Goal: Book appointment/travel/reservation

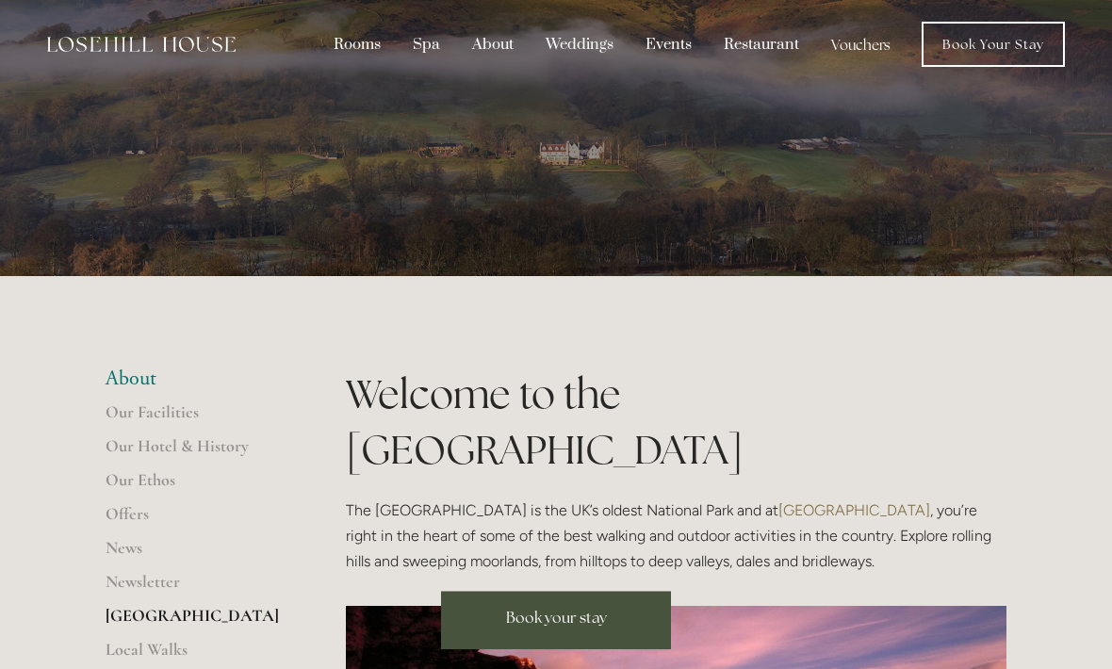
scroll to position [1, 0]
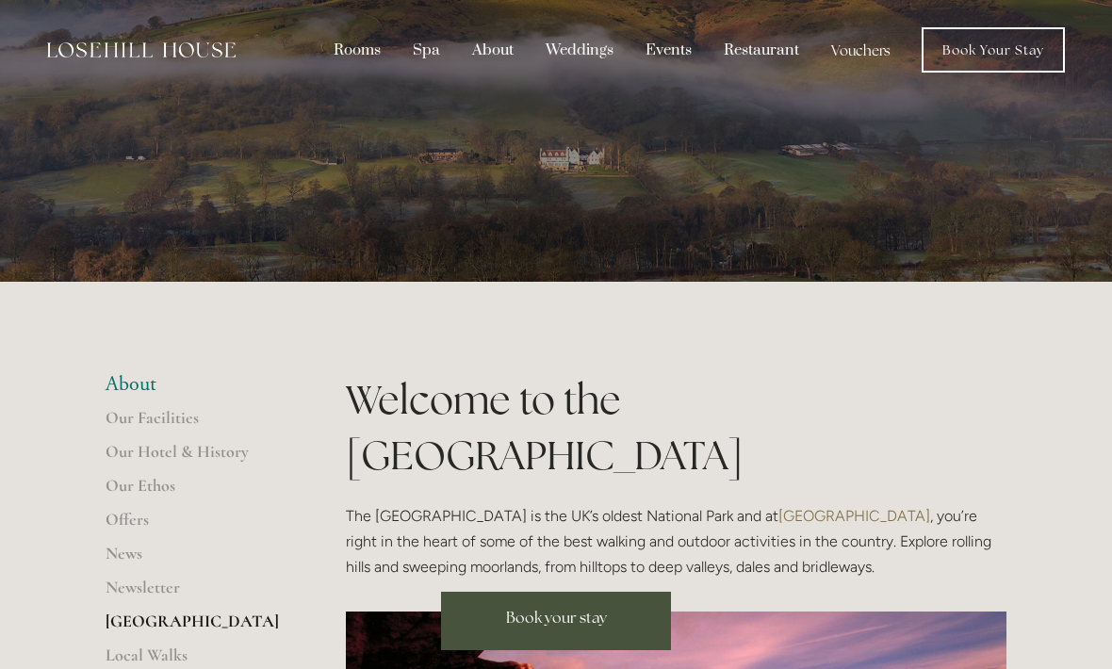
click at [768, 43] on div "Restaurant" at bounding box center [762, 50] width 104 height 36
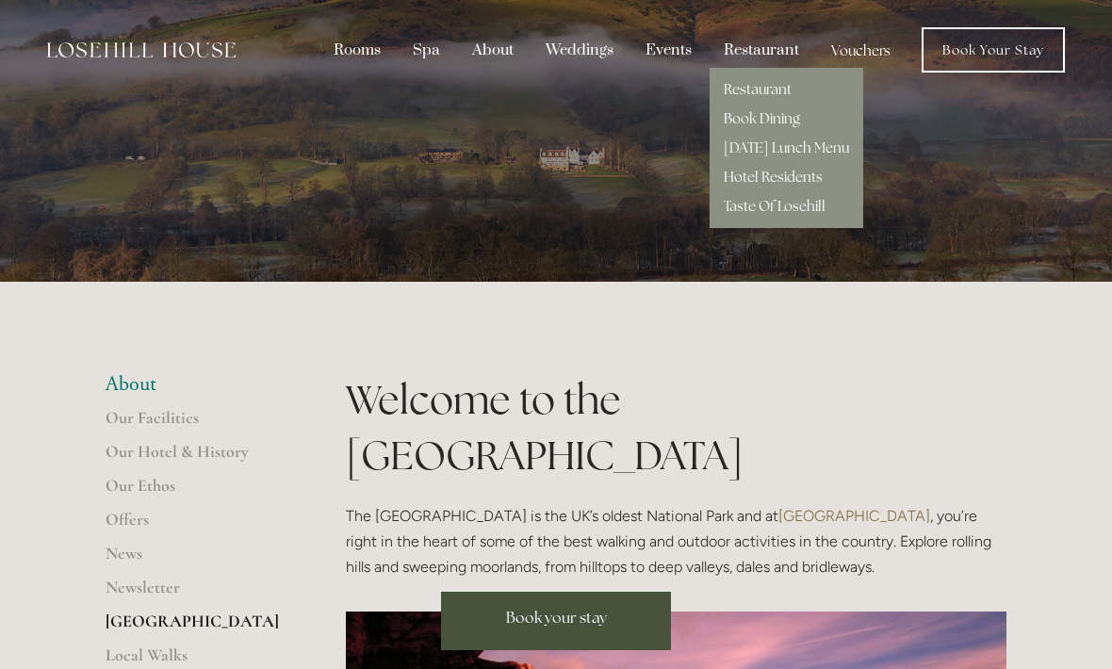
click at [774, 91] on link "Restaurant" at bounding box center [758, 89] width 68 height 18
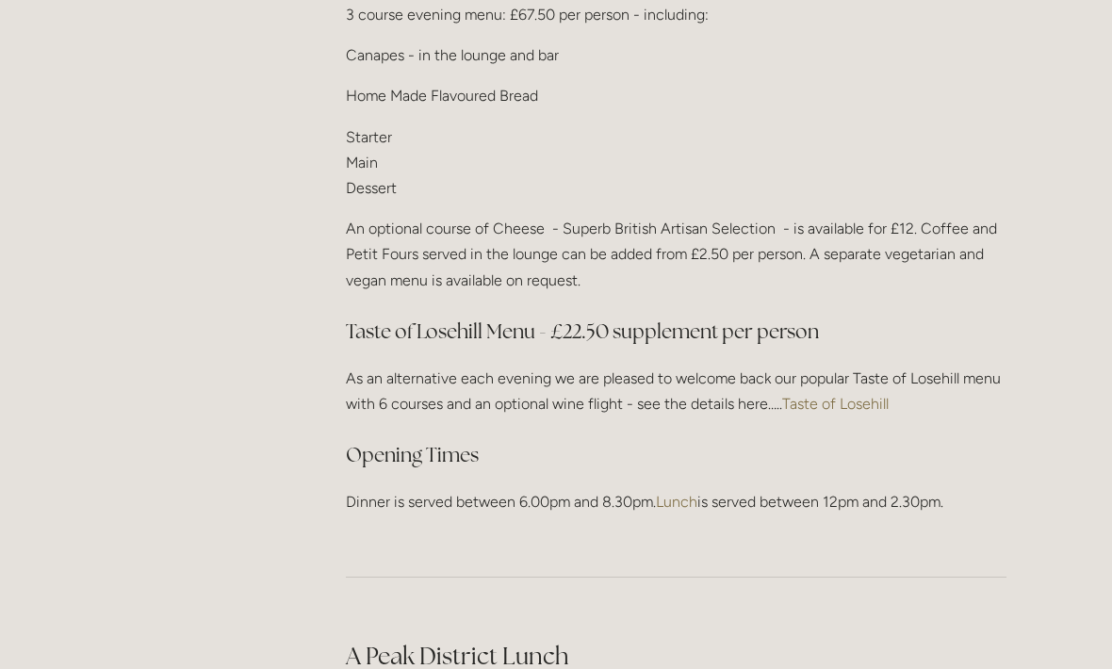
scroll to position [2458, 0]
click at [865, 396] on link "Taste of Losehill" at bounding box center [835, 404] width 107 height 18
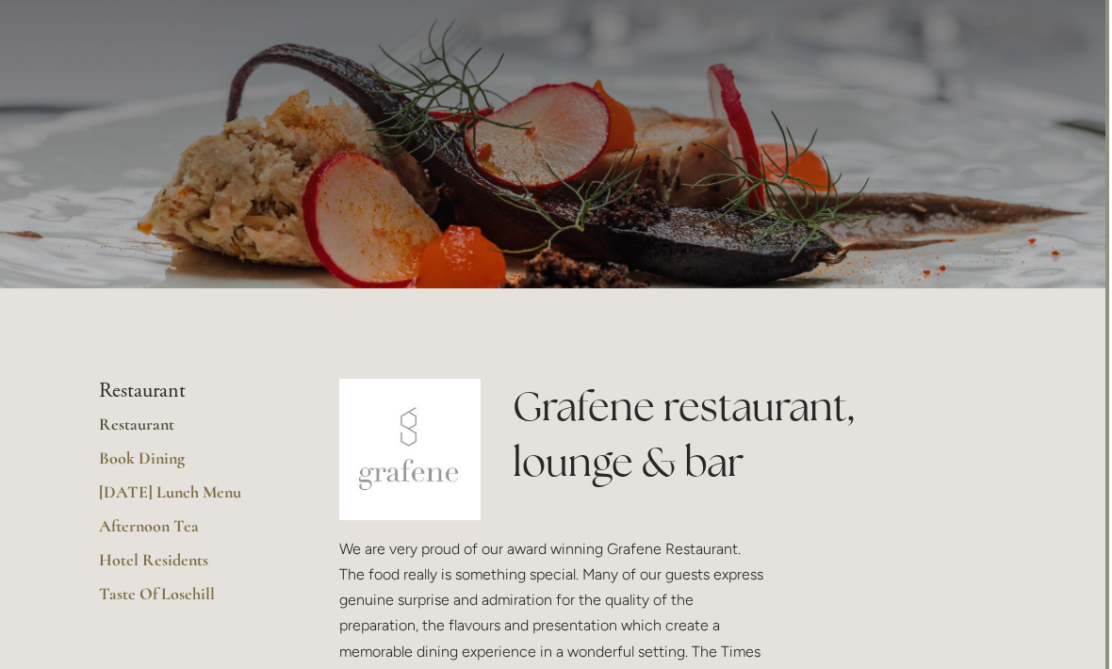
scroll to position [0, 4]
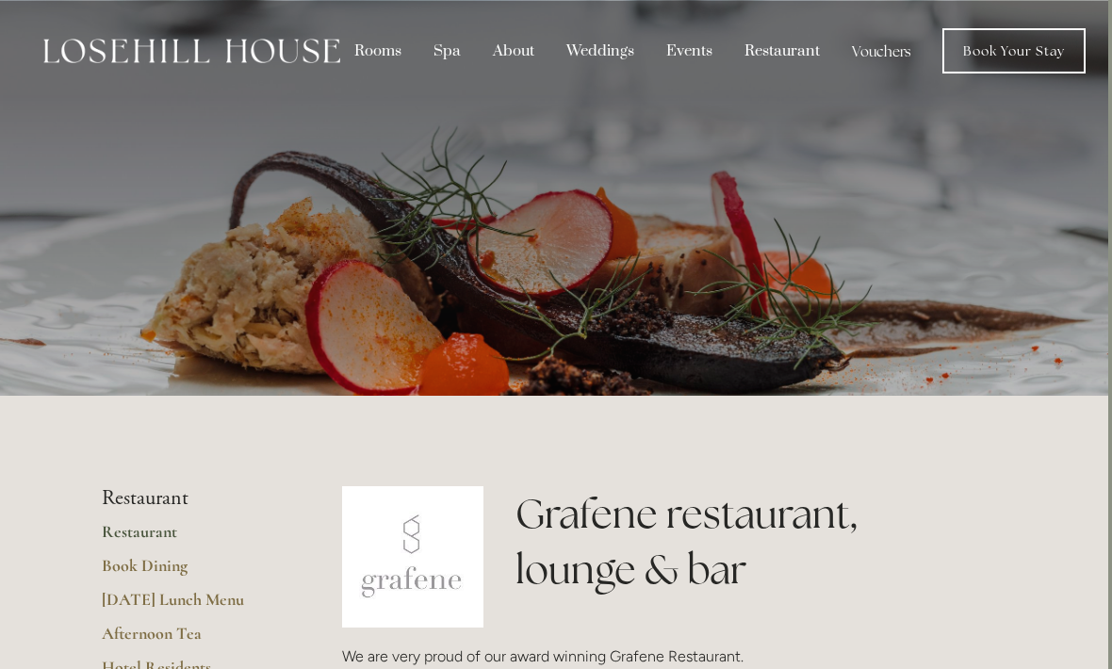
click at [449, 60] on div "Spa" at bounding box center [447, 51] width 56 height 36
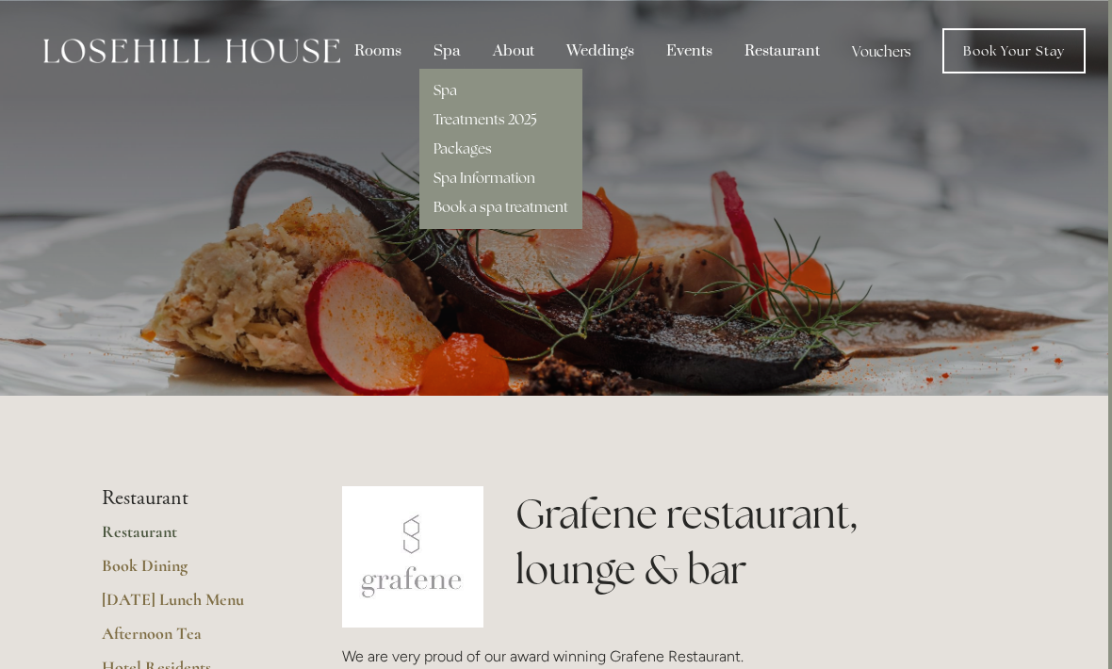
click at [447, 94] on link "Spa" at bounding box center [446, 90] width 24 height 18
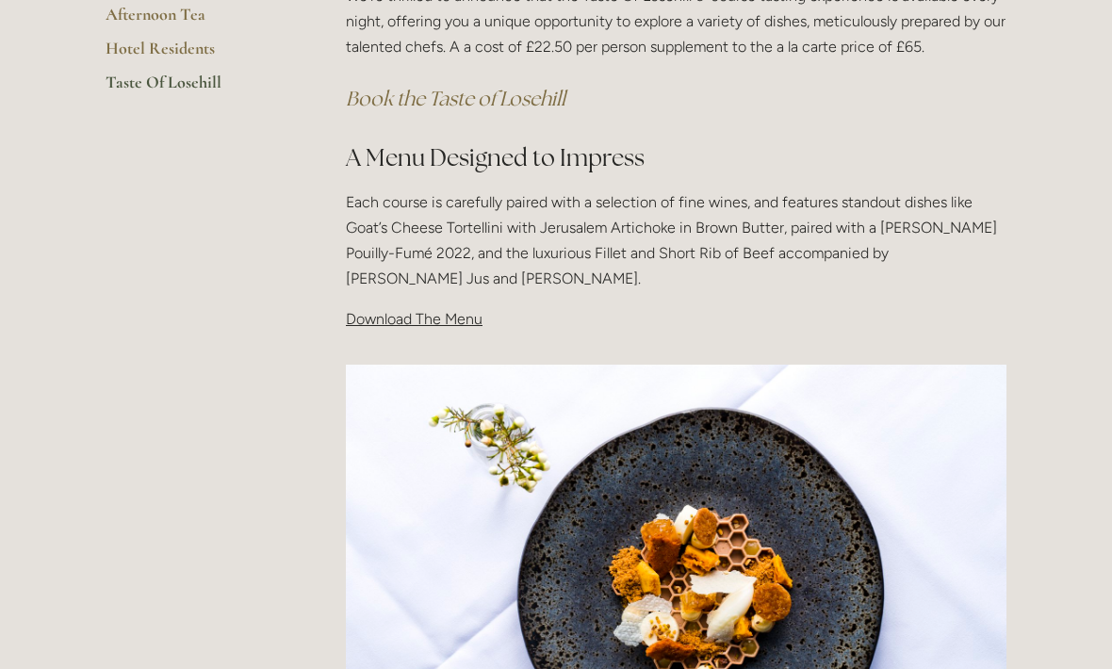
scroll to position [506, 0]
click at [439, 322] on span "Download The Menu" at bounding box center [414, 319] width 137 height 18
click at [454, 315] on span "Download The Menu" at bounding box center [414, 319] width 137 height 18
click at [438, 324] on span "Download The Menu" at bounding box center [414, 319] width 137 height 18
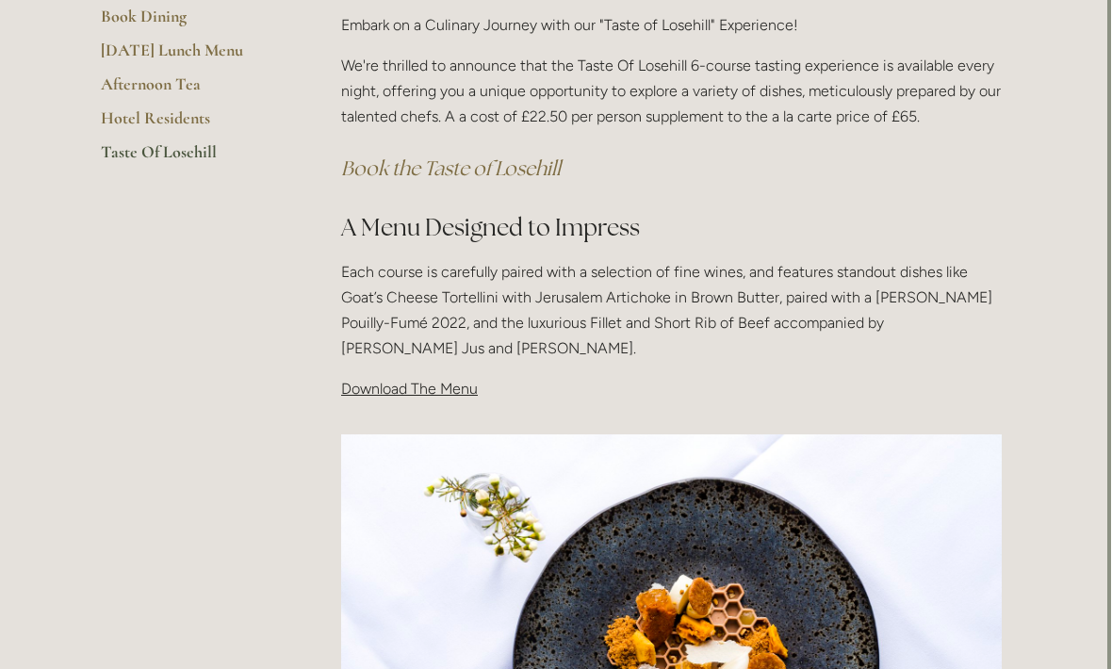
scroll to position [408, 4]
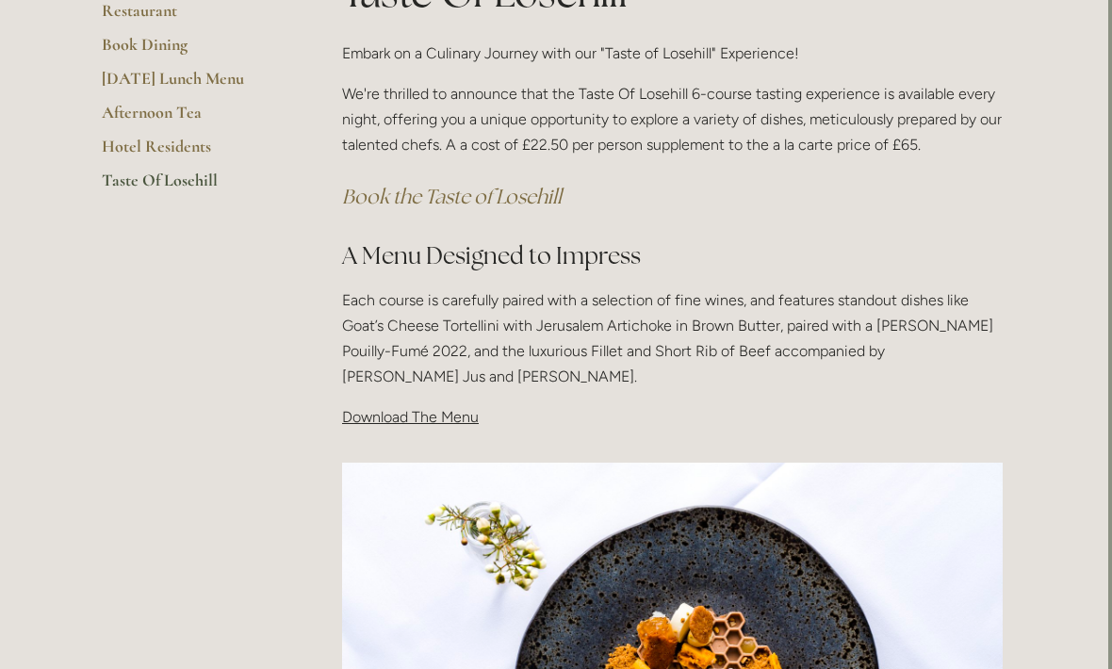
click at [434, 411] on span "Download The Menu" at bounding box center [410, 417] width 137 height 18
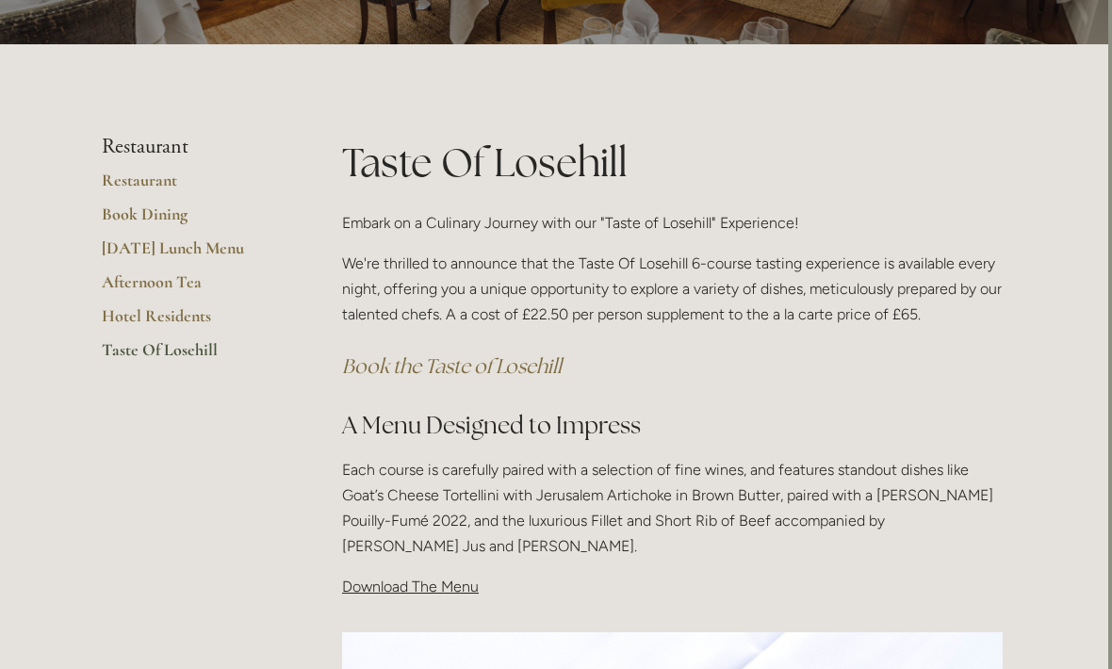
scroll to position [237, 4]
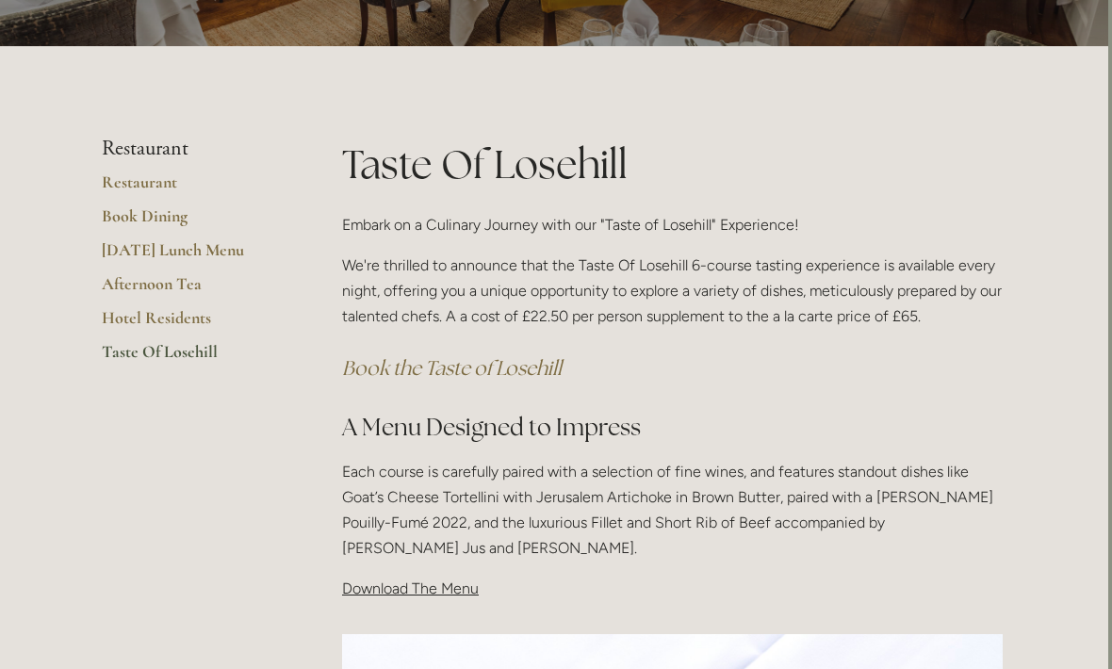
click at [401, 590] on span "Download The Menu" at bounding box center [410, 589] width 137 height 18
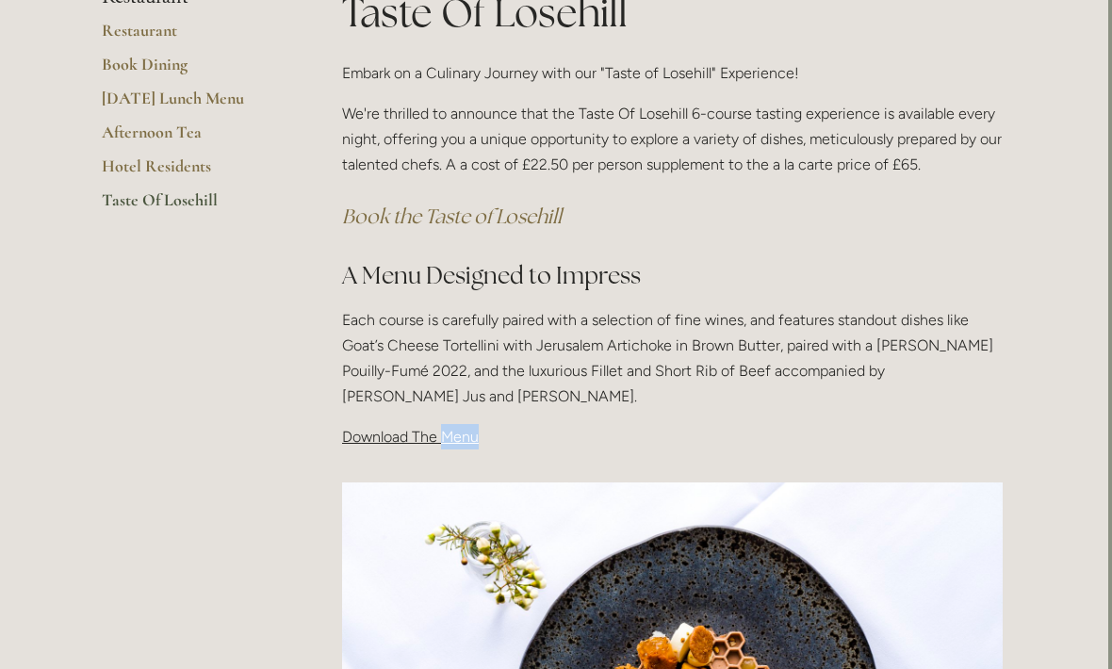
scroll to position [404, 4]
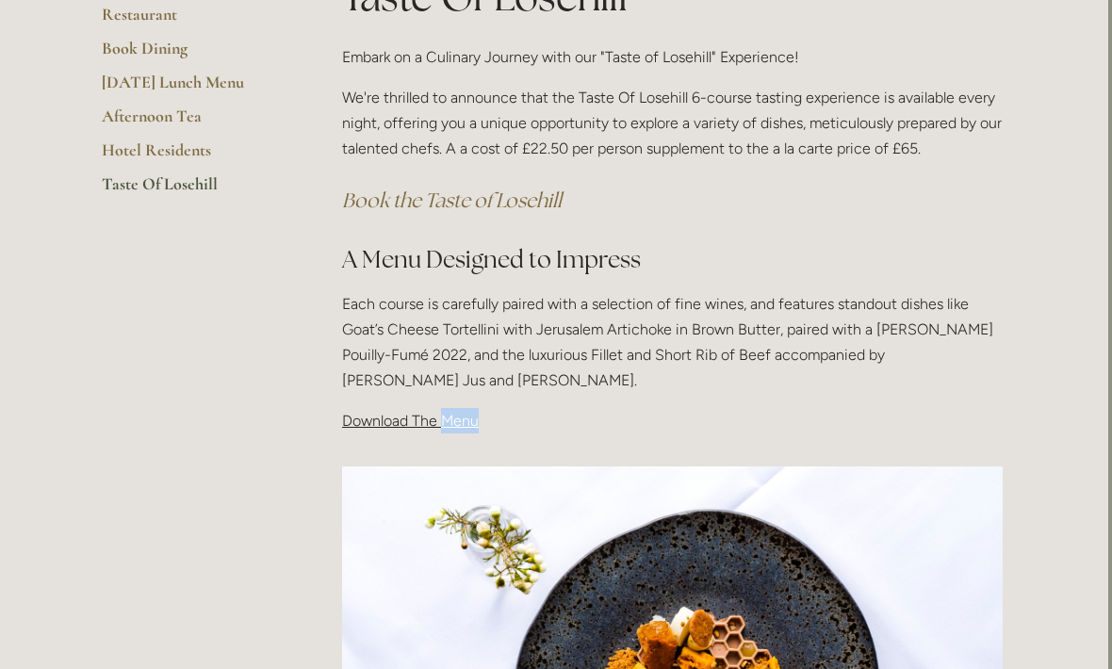
click at [228, 544] on main "Restaurant Restaurant Book Dining Sunday Lunch Menu Afternoon Tea Hotel Residen…" at bounding box center [552, 556] width 961 height 1356
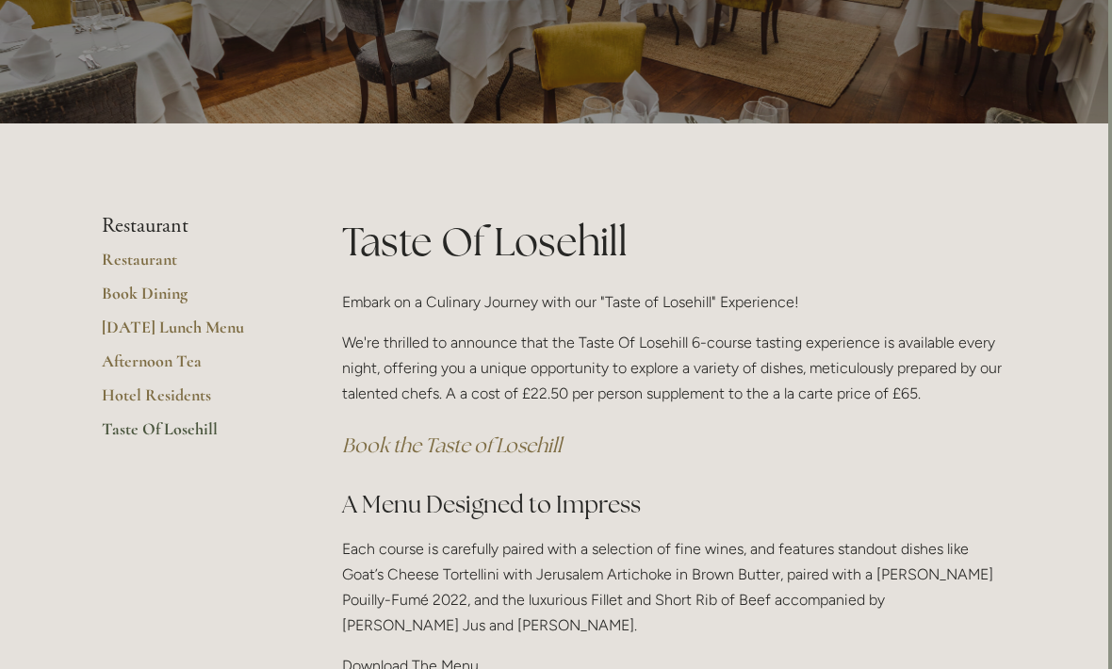
scroll to position [162, 4]
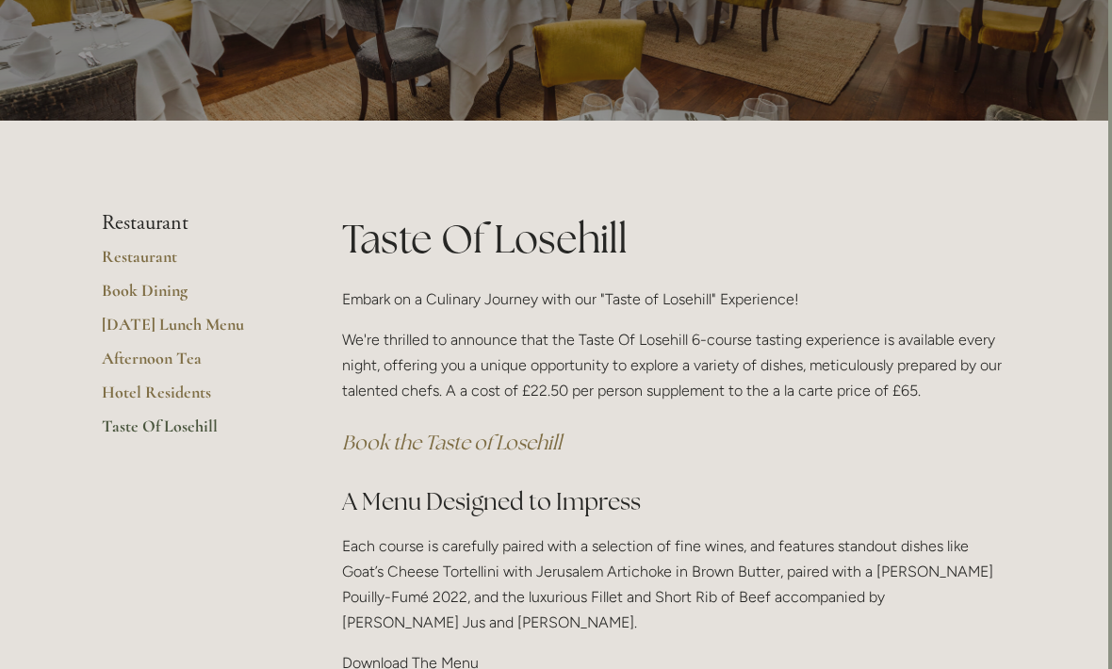
click at [180, 391] on link "Hotel Residents" at bounding box center [192, 399] width 180 height 34
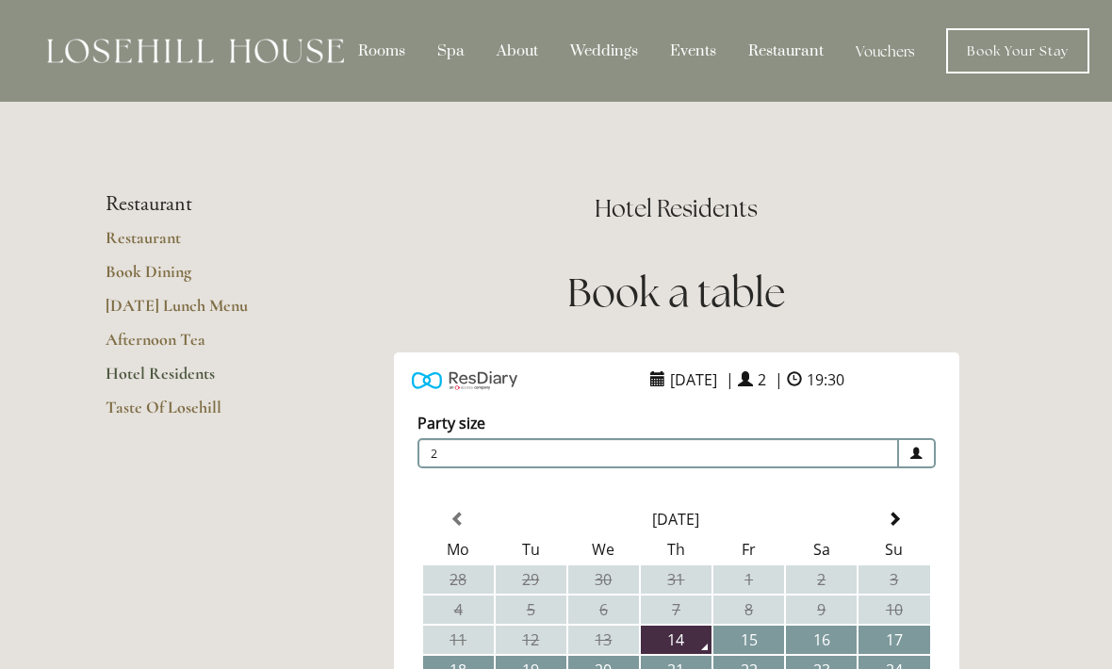
click at [715, 386] on span "14 August 2025" at bounding box center [693, 380] width 57 height 30
click at [665, 376] on span "14 August 2025" at bounding box center [693, 380] width 57 height 30
click at [665, 385] on span "[DATE]" at bounding box center [693, 380] width 57 height 30
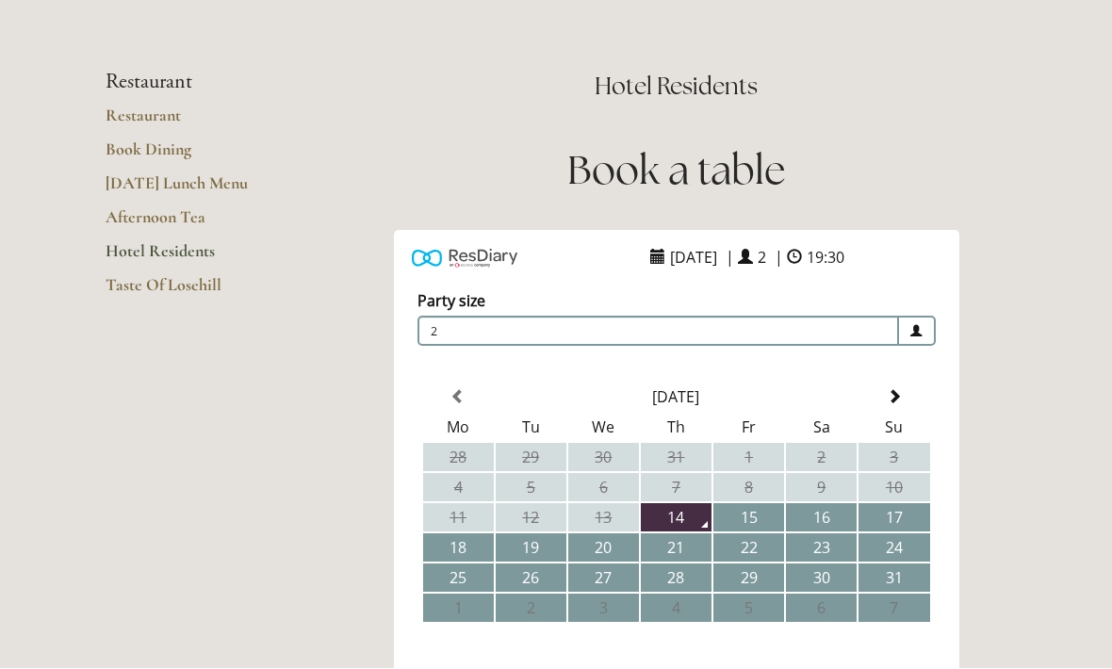
scroll to position [123, 0]
click at [907, 544] on td "24" at bounding box center [894, 547] width 71 height 28
click at [815, 330] on span "2" at bounding box center [659, 331] width 482 height 30
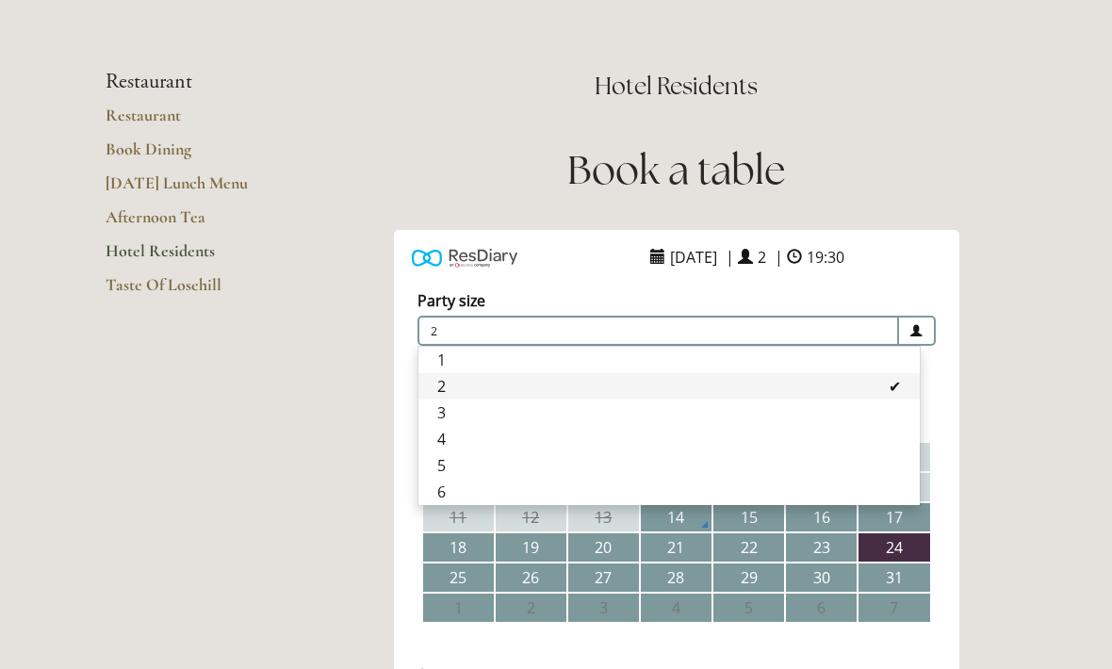
click at [453, 446] on li "4" at bounding box center [668, 439] width 501 height 26
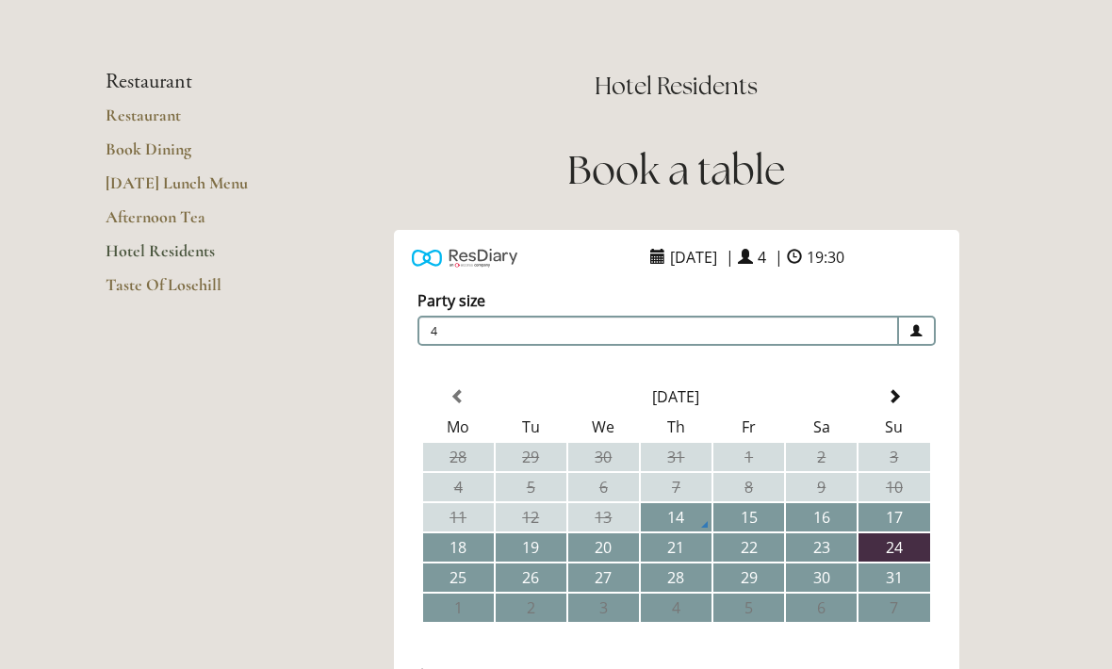
click at [497, 326] on span "4" at bounding box center [659, 331] width 482 height 30
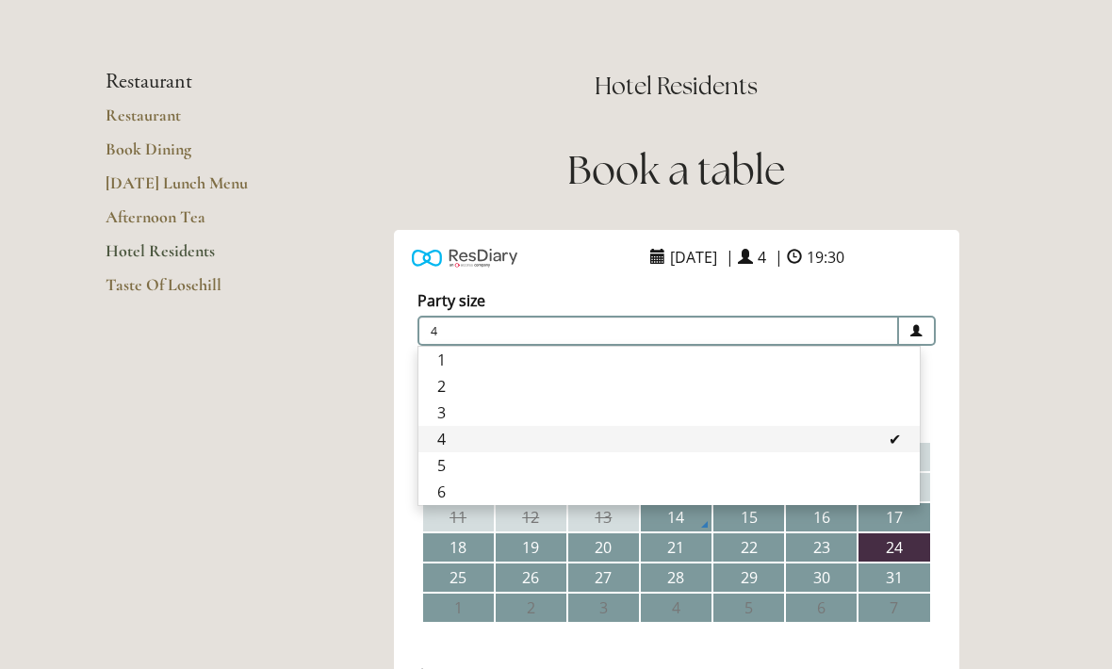
click at [445, 501] on li "6" at bounding box center [668, 492] width 501 height 26
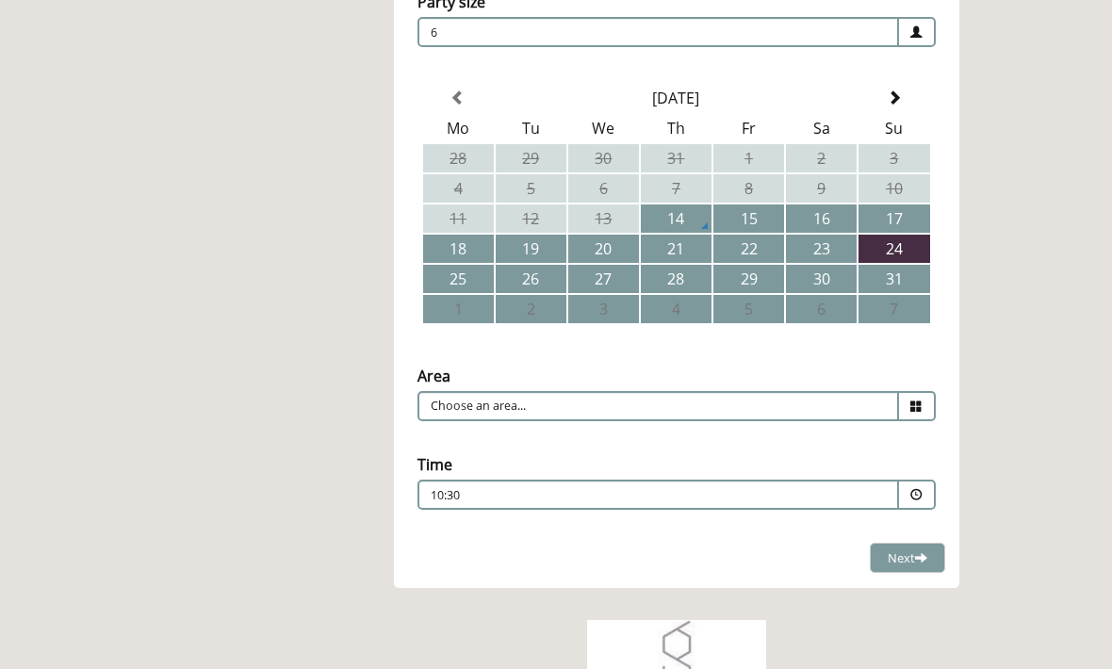
scroll to position [421, 0]
click at [915, 409] on icon at bounding box center [917, 407] width 12 height 12
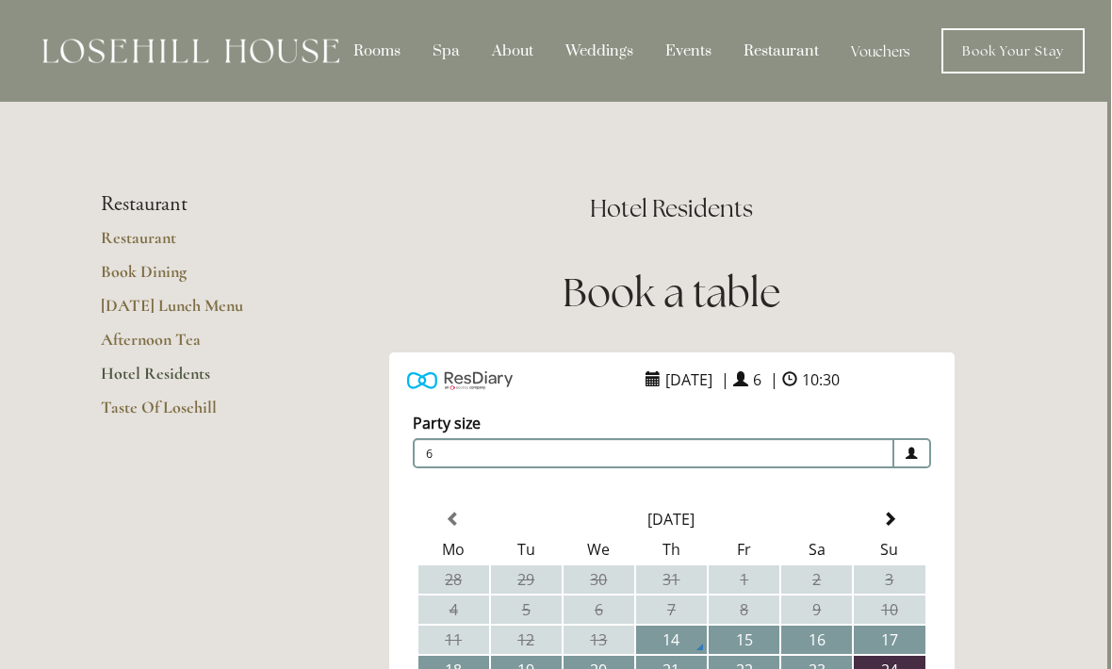
scroll to position [0, 0]
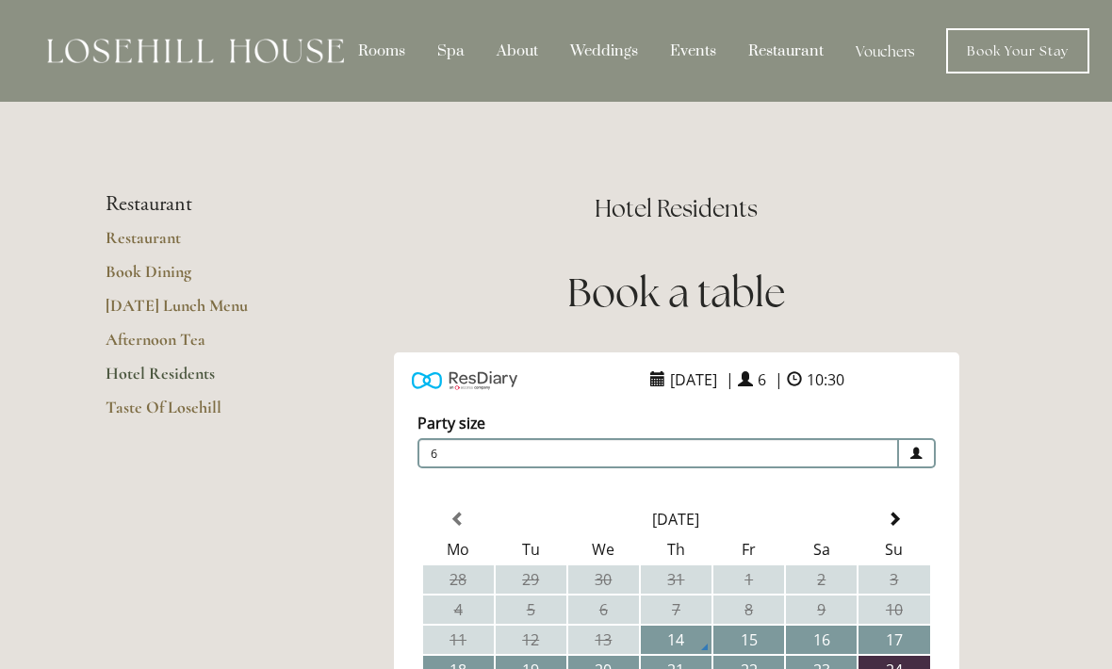
click at [168, 406] on link "Taste Of Losehill" at bounding box center [196, 414] width 180 height 34
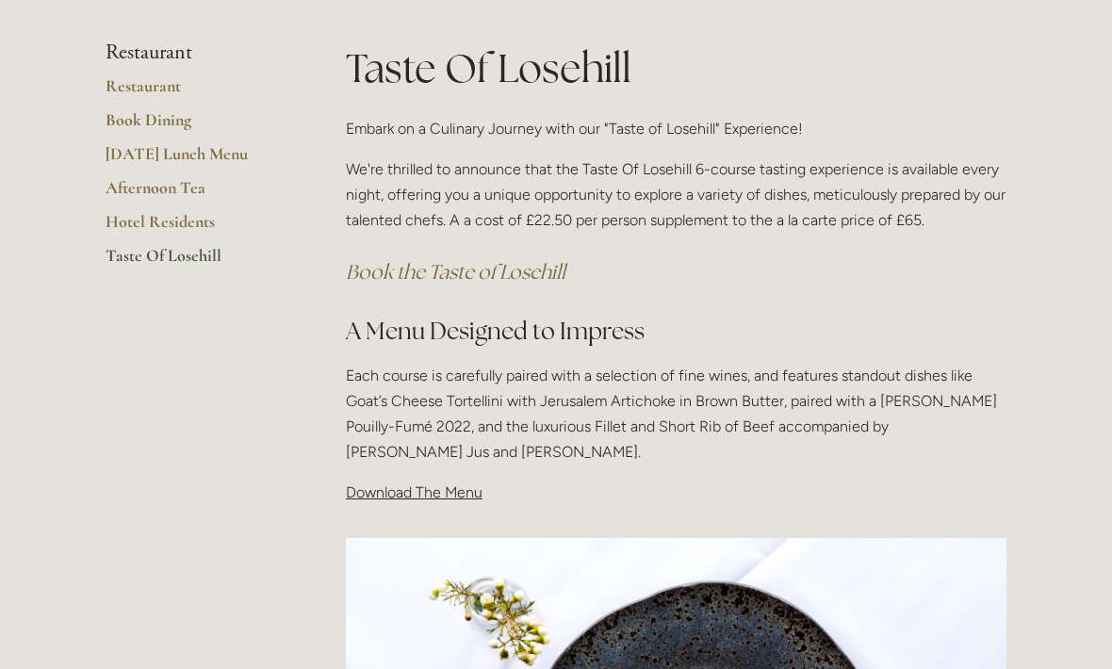
scroll to position [333, 0]
click at [451, 484] on span "Download The Menu" at bounding box center [414, 493] width 137 height 18
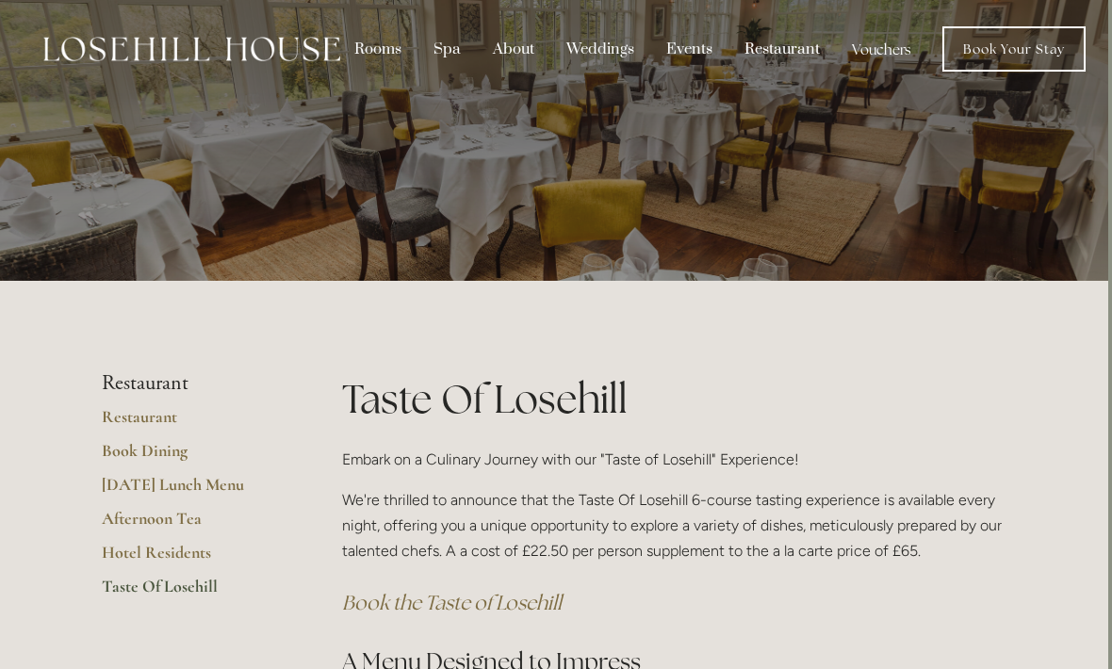
scroll to position [2, 4]
click at [199, 484] on link "[DATE] Lunch Menu" at bounding box center [192, 491] width 180 height 34
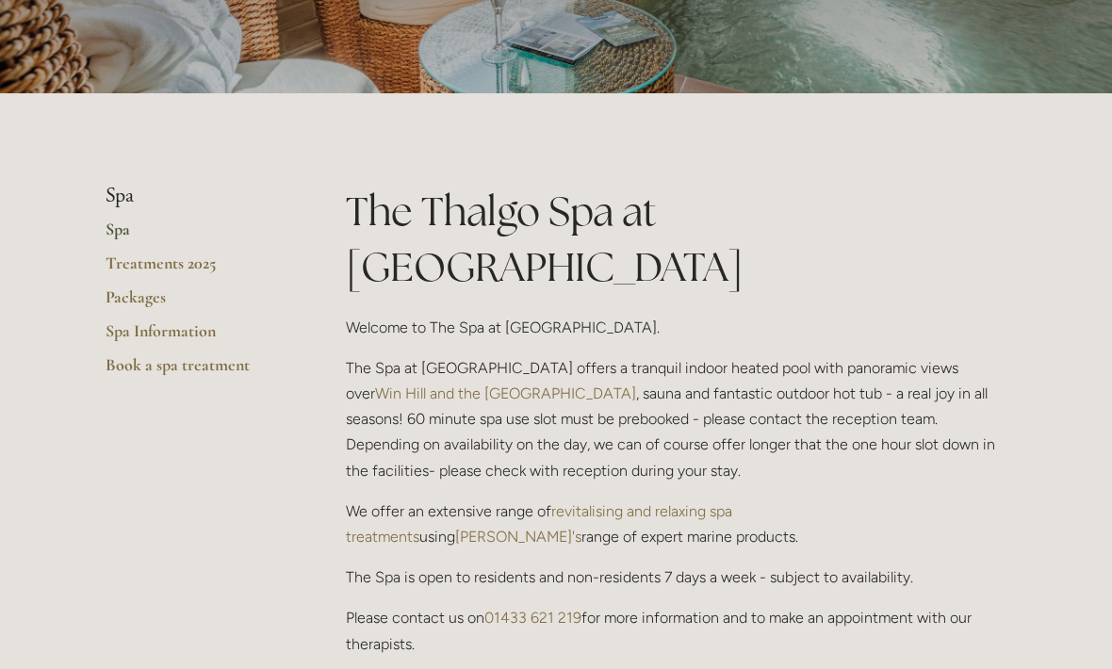
scroll to position [365, 0]
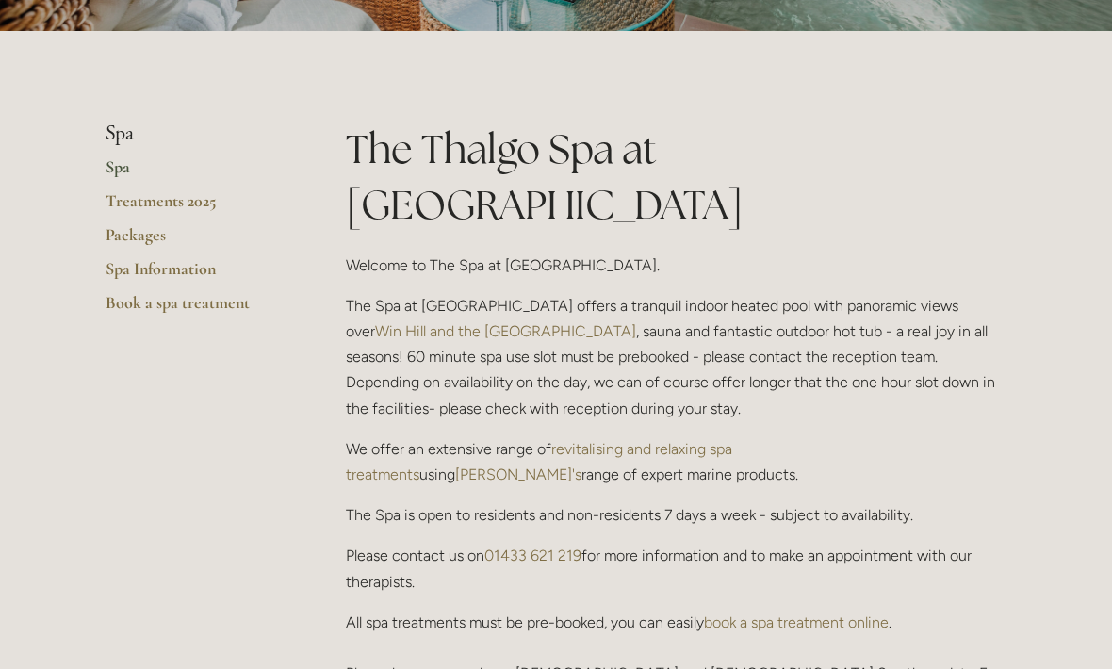
click at [192, 198] on link "Treatments 2025" at bounding box center [196, 207] width 180 height 34
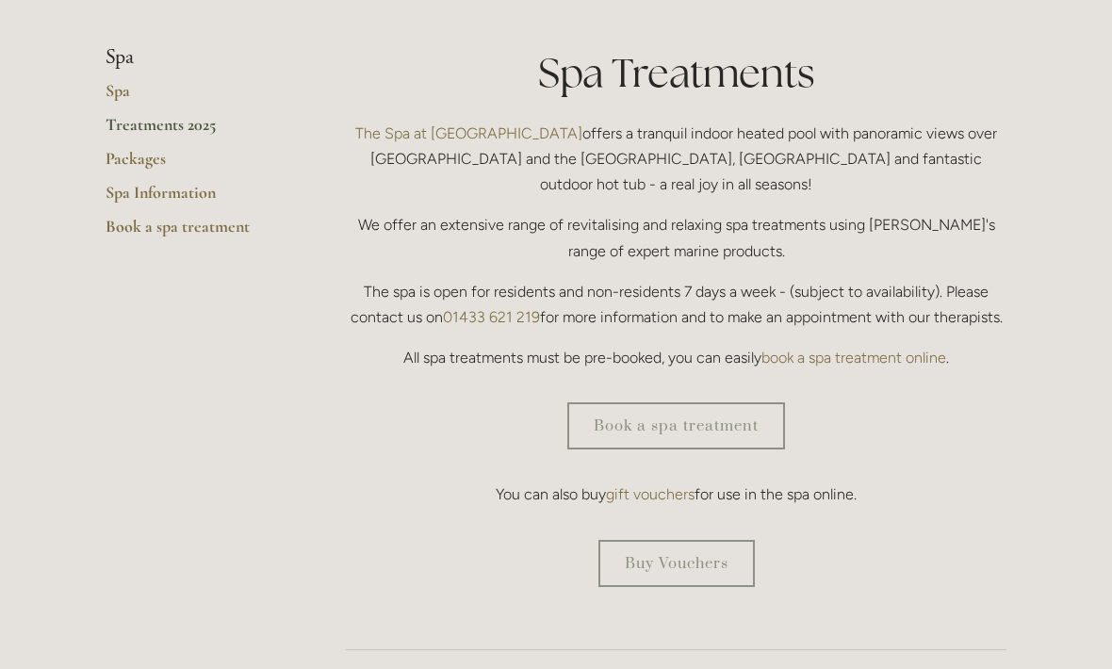
scroll to position [440, 0]
click at [672, 403] on link "Book a spa treatment" at bounding box center [676, 426] width 218 height 47
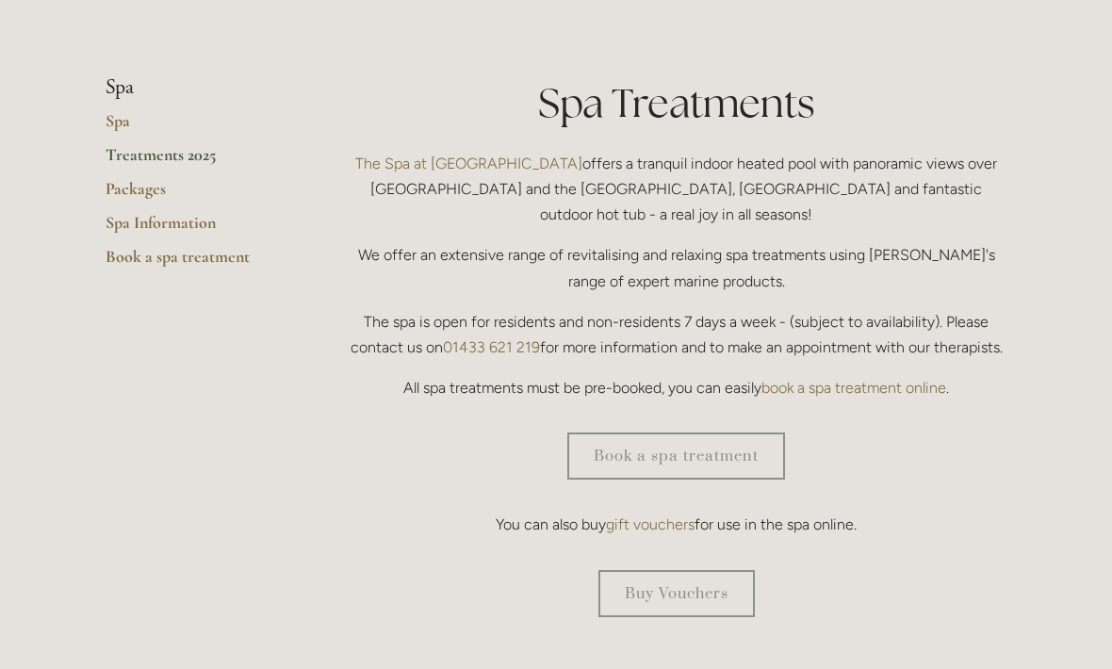
scroll to position [409, 0]
click at [126, 118] on link "Spa" at bounding box center [196, 129] width 180 height 34
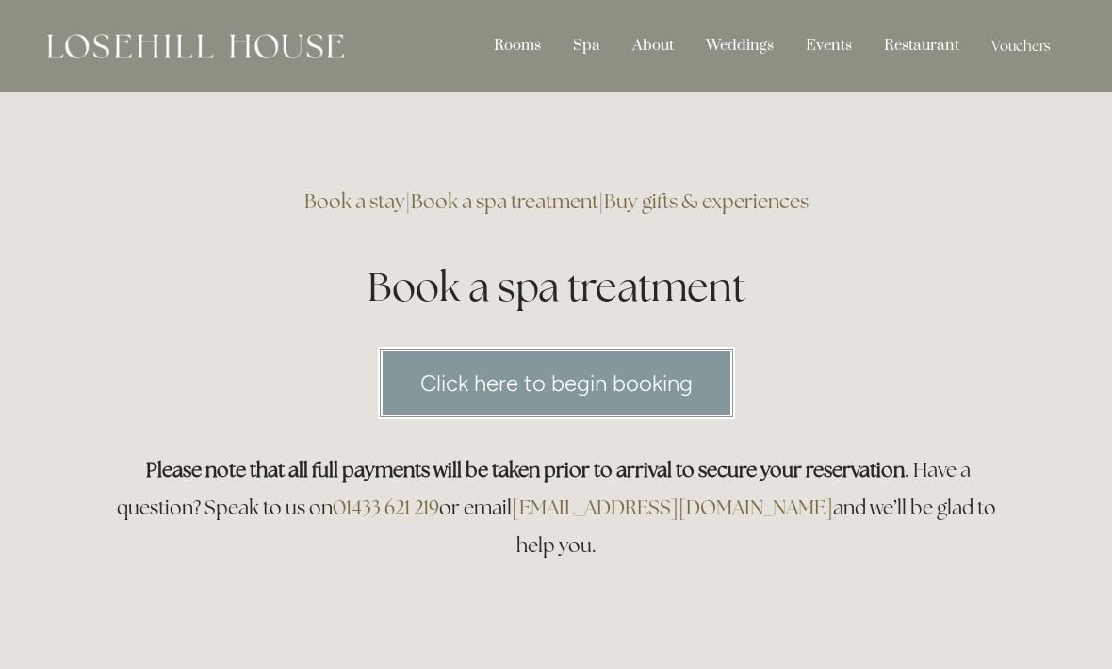
click at [623, 388] on link "Click here to begin booking" at bounding box center [556, 383] width 357 height 73
